Goal: Information Seeking & Learning: Find specific fact

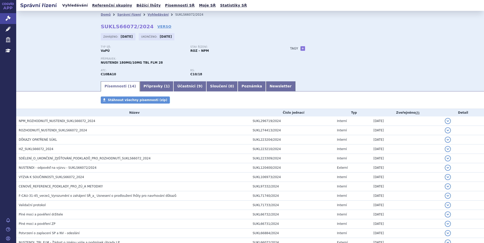
click at [74, 7] on link "Vyhledávání" at bounding box center [75, 5] width 29 height 7
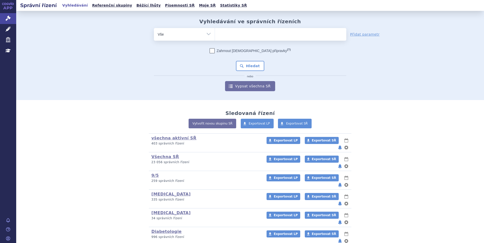
click at [127, 179] on div "všechna aktivní SŘ (bez ) (sdílená skupina) (Doporučení V/O) 403 správních říze…" at bounding box center [250, 237] width 299 height 206
click at [241, 38] on ul at bounding box center [280, 33] width 131 height 11
click at [215, 38] on select at bounding box center [215, 34] width 0 height 13
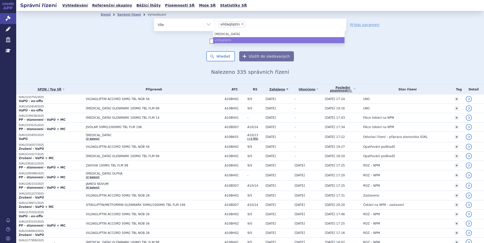
select select "vildagliptin"
click at [241, 25] on span "×" at bounding box center [242, 24] width 3 height 3
click at [215, 25] on select "sitagliptin vildagliptin" at bounding box center [215, 24] width 0 height 13
select select
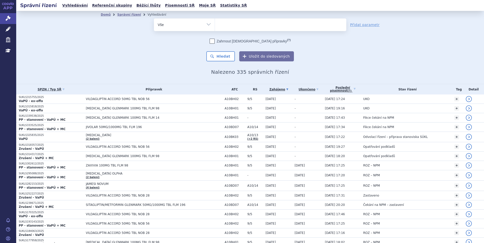
click at [237, 25] on ul at bounding box center [280, 23] width 131 height 11
click at [215, 25] on select "sitagliptin vildagliptin" at bounding box center [215, 24] width 0 height 13
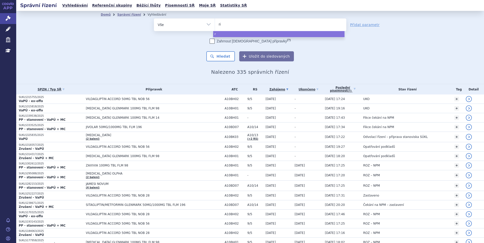
type input "rin"
type input "rinv"
type input "rinvq"
type input "rinv"
type input "rinvo"
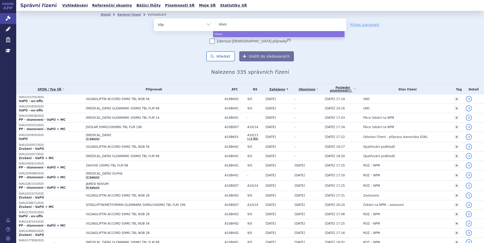
type input "rinvov"
type input "rinvo"
type input "rinvoq"
select select "rinvoq"
click at [228, 61] on button "Hledat" at bounding box center [220, 56] width 29 height 10
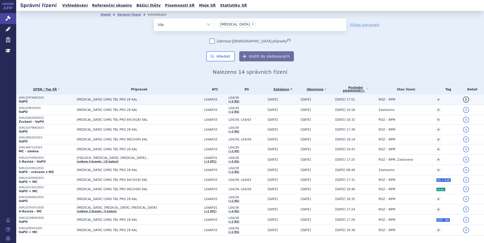
click at [38, 98] on p "SUKLS297468/2024" at bounding box center [46, 98] width 55 height 4
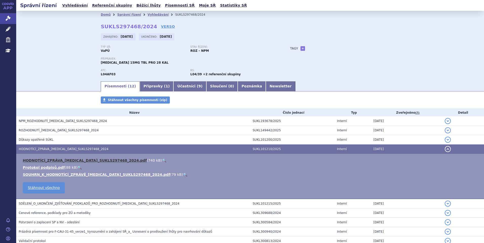
scroll to position [16, 0]
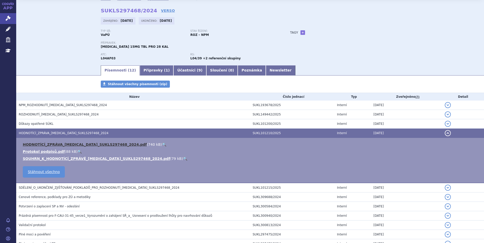
click at [59, 144] on link "HODNOTÍCÍ_ZPRÁVA_[MEDICAL_DATA]_SUKLS297468_2024.pdf" at bounding box center [85, 145] width 124 height 4
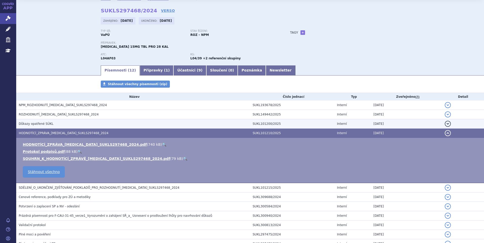
click at [41, 124] on span "Důkazy opatřené SÚKL" at bounding box center [36, 124] width 35 height 4
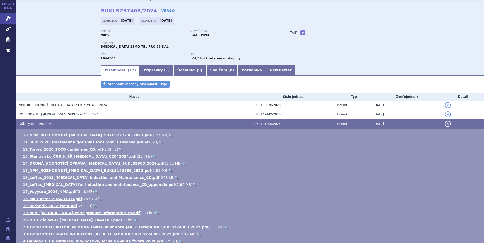
scroll to position [142, 0]
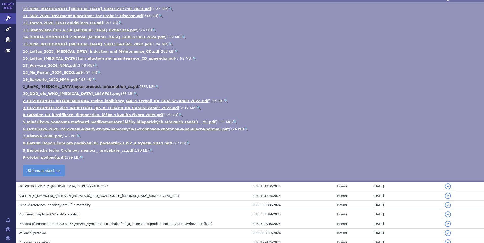
click at [39, 86] on link "1_SmPC_Rinvoq-epar-product-information_cs.pdf" at bounding box center [81, 87] width 117 height 4
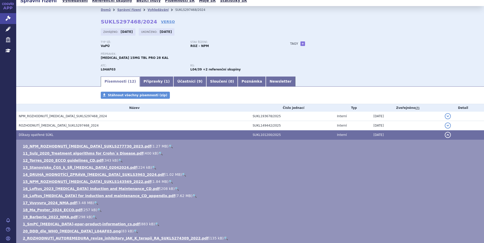
scroll to position [0, 0]
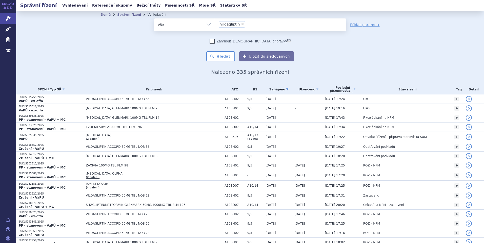
select select "vildagliptin"
click at [236, 24] on li "× vildagliptin" at bounding box center [232, 24] width 26 height 6
click at [215, 24] on select "sitagliptin vildagliptin" at bounding box center [215, 24] width 0 height 13
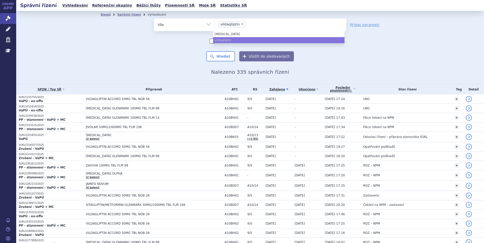
click at [241, 24] on span "×" at bounding box center [242, 24] width 3 height 3
click at [215, 24] on select "sitagliptin vildagliptin" at bounding box center [215, 24] width 0 height 13
select select
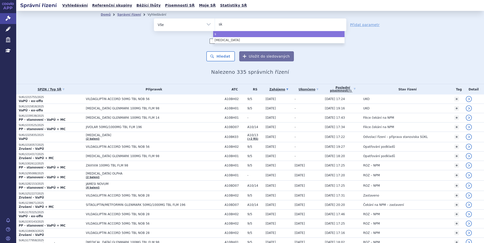
type input "sky"
type input "skyriz"
type input "skyrizi"
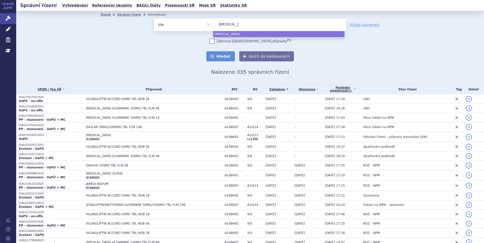
select select "skyrizi"
click at [225, 52] on button "Hledat" at bounding box center [220, 56] width 29 height 10
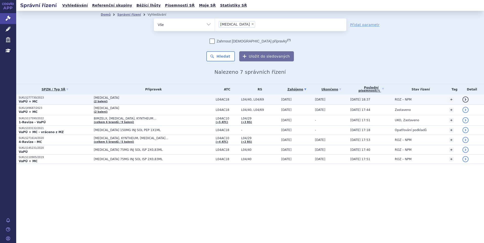
click at [28, 96] on p "SUKLS277730/2023" at bounding box center [55, 98] width 73 height 4
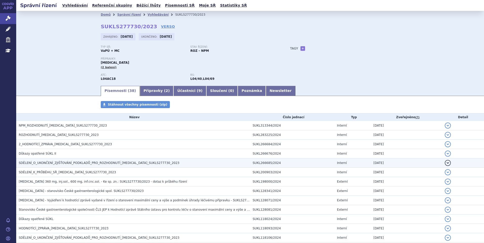
scroll to position [25, 0]
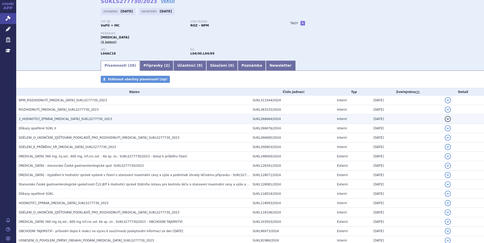
click at [35, 117] on h3 "2_HODNOTÍCÍ_ZPRÁVA_[MEDICAL_DATA]_SUKLS277730_2023" at bounding box center [134, 119] width 231 height 5
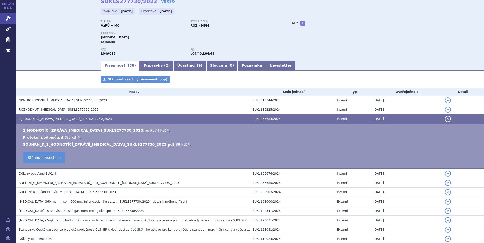
click at [37, 127] on td "2_HODNOTÍCÍ_ZPRÁVA_[MEDICAL_DATA]_SUKLS277730_2023.pdf ( 874 kB ) 🔍 Protokol po…" at bounding box center [250, 146] width 468 height 45
click at [37, 130] on link "2_HODNOTÍCÍ_ZPRÁVA_[MEDICAL_DATA]_SUKLS277730_2023.pdf" at bounding box center [87, 131] width 128 height 4
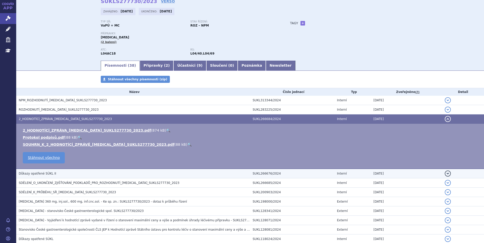
click at [36, 173] on span "Důkazy opatřené SÚKL II" at bounding box center [37, 174] width 37 height 4
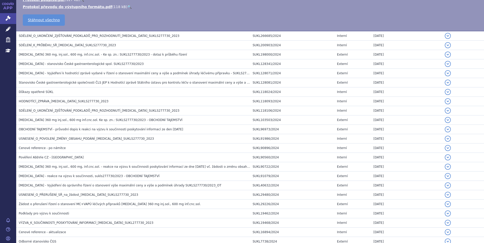
scroll to position [304, 0]
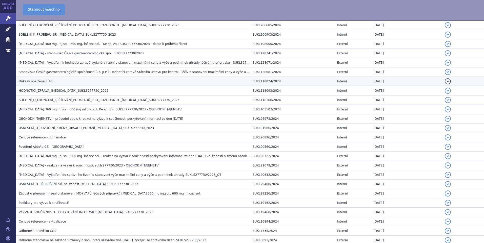
click at [45, 79] on h3 "Důkazy opatřené SÚKL" at bounding box center [134, 81] width 231 height 5
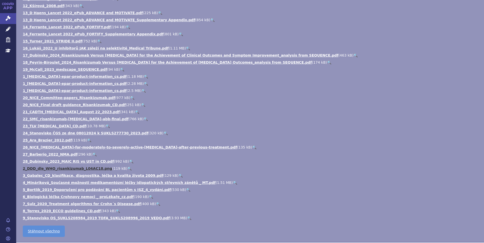
scroll to position [239, 0]
click at [36, 84] on link "1_[MEDICAL_DATA]-epar-product-information_cs.pdf" at bounding box center [75, 83] width 104 height 4
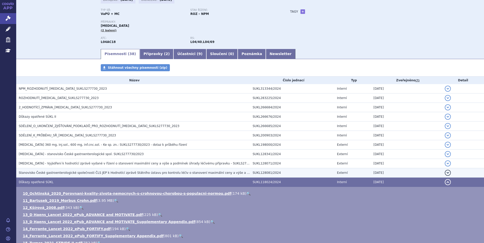
scroll to position [0, 0]
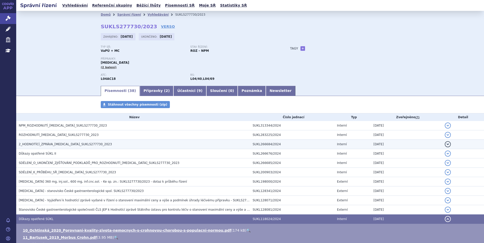
click at [35, 147] on td "2_HODNOTÍCÍ_ZPRÁVA_[MEDICAL_DATA]_SUKLS277730_2023" at bounding box center [133, 144] width 234 height 9
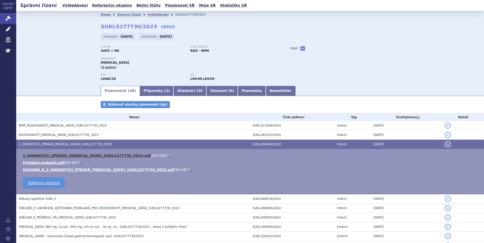
click at [35, 157] on link "2_HODNOTÍCÍ_ZPRÁVA_[MEDICAL_DATA]_SUKLS277730_2023.pdf" at bounding box center [87, 156] width 128 height 4
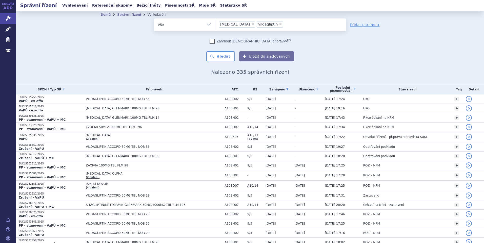
drag, startPoint x: 237, startPoint y: 24, endPoint x: 262, endPoint y: 24, distance: 24.8
click at [251, 24] on span "×" at bounding box center [252, 24] width 3 height 3
click at [215, 24] on select "sitagliptin vildagliptin" at bounding box center [215, 24] width 0 height 13
select select "vildagliptin"
click at [241, 23] on span "×" at bounding box center [242, 24] width 3 height 3
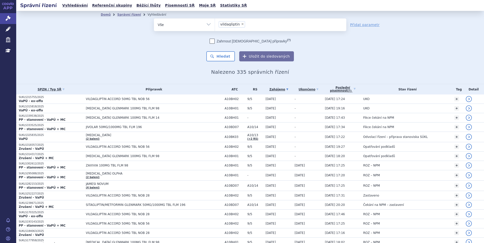
click at [215, 23] on select "sitagliptin vildagliptin" at bounding box center [215, 24] width 0 height 13
select select
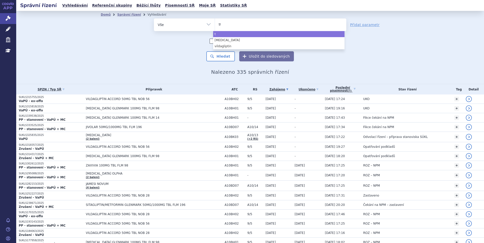
type input "tre"
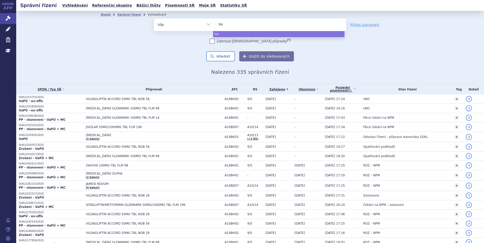
type input "trem"
type input "tremfy"
type input "[MEDICAL_DATA]"
select select "[MEDICAL_DATA]"
click at [220, 55] on button "Hledat" at bounding box center [220, 56] width 29 height 10
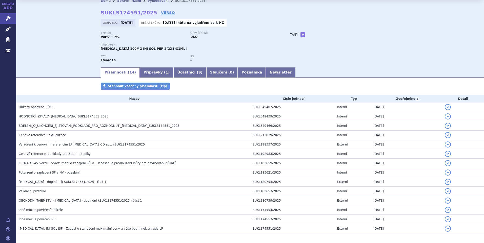
scroll to position [25, 0]
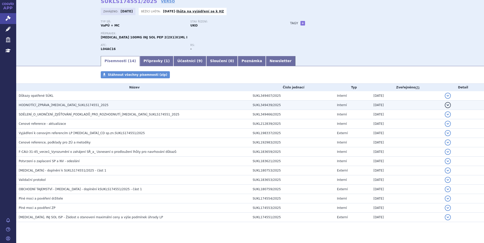
click at [38, 106] on span "HODNOTÍCÍ_ZPRÁVA_TREMFYA_SUKLS174551_2025" at bounding box center [64, 106] width 90 height 4
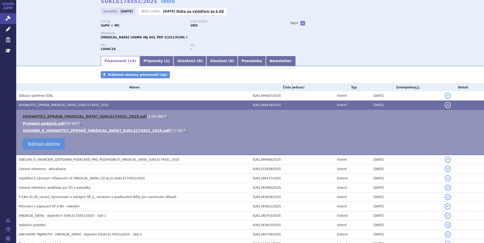
click at [34, 117] on link "HODNOTÍCÍ_ZPRÁVA_TREMFYA_SUKLS174551_2025.pdf" at bounding box center [85, 117] width 124 height 4
